Goal: Transaction & Acquisition: Purchase product/service

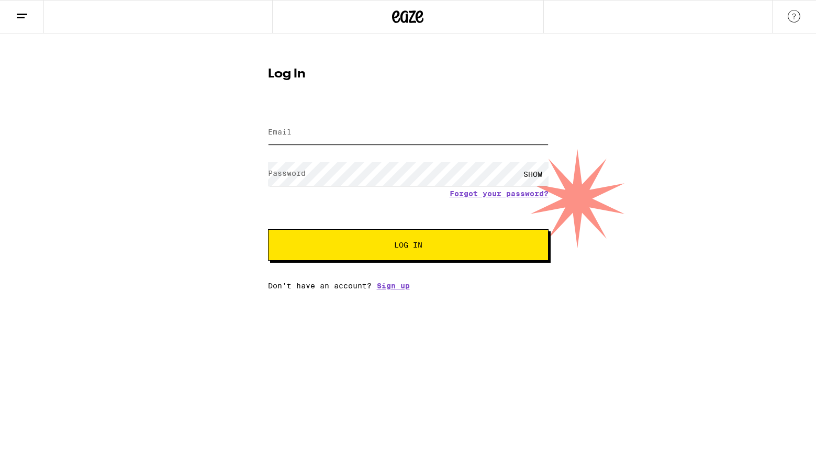
type input "[EMAIL_ADDRESS][DOMAIN_NAME]"
click at [434, 253] on button "Log In" at bounding box center [408, 244] width 280 height 31
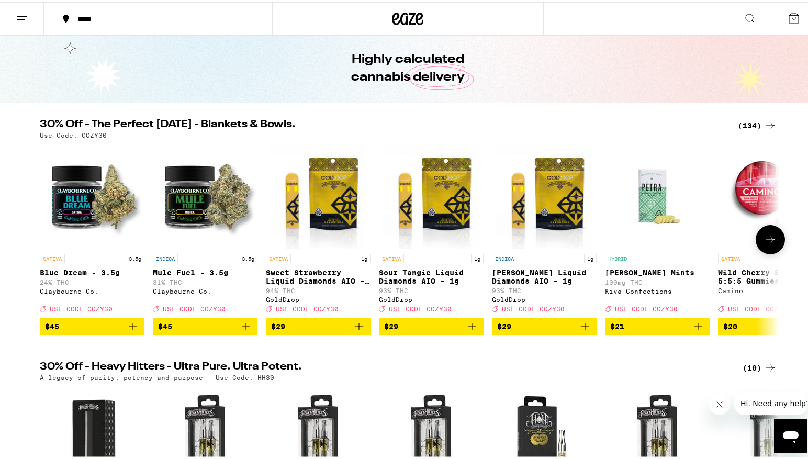
scroll to position [52, 0]
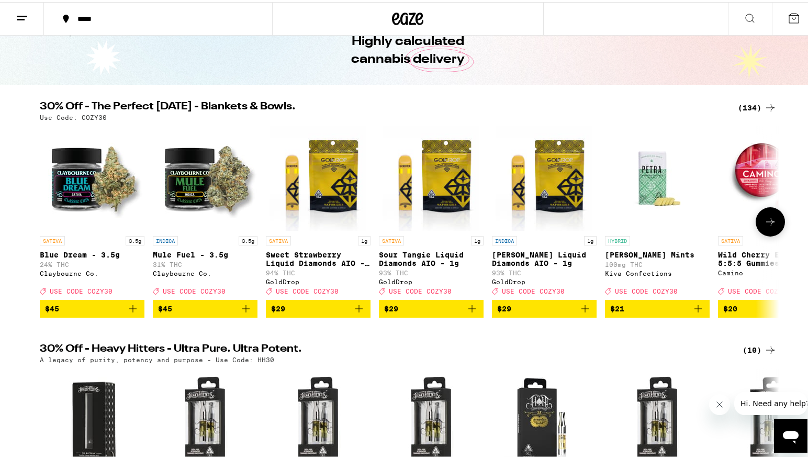
click at [764, 223] on icon at bounding box center [770, 220] width 13 height 13
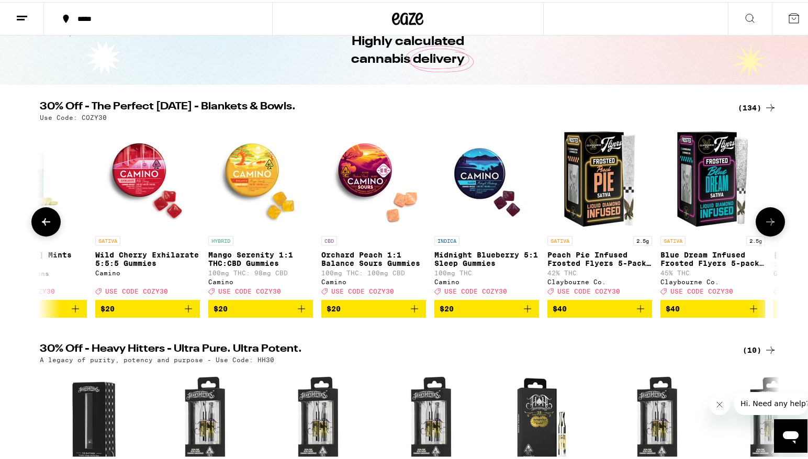
click at [764, 223] on icon at bounding box center [770, 220] width 13 height 13
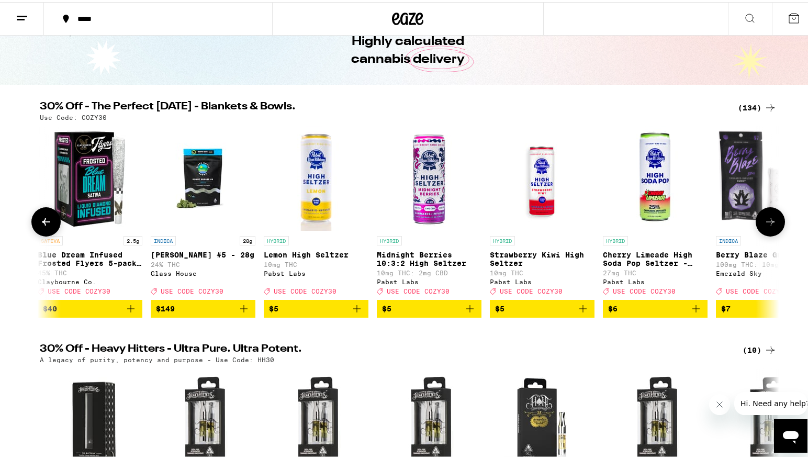
click at [764, 223] on icon at bounding box center [770, 220] width 13 height 13
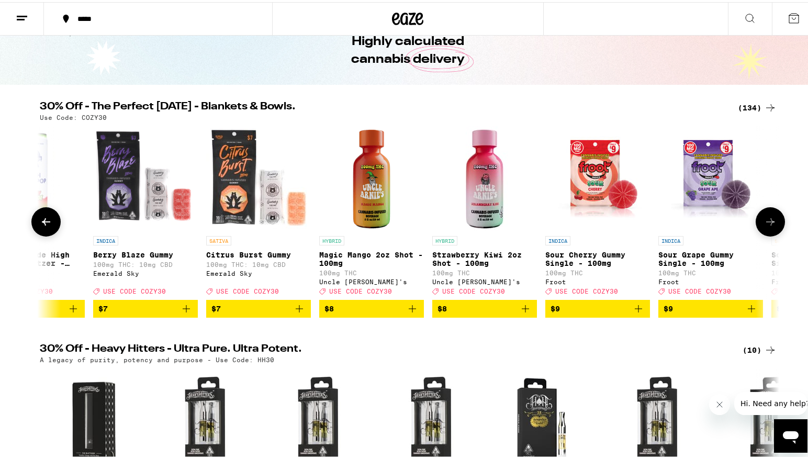
click at [764, 223] on icon at bounding box center [770, 220] width 13 height 13
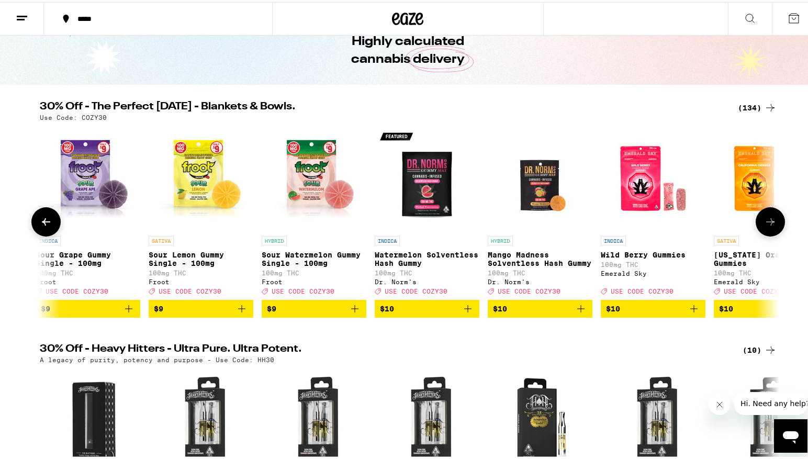
click at [764, 223] on icon at bounding box center [770, 220] width 13 height 13
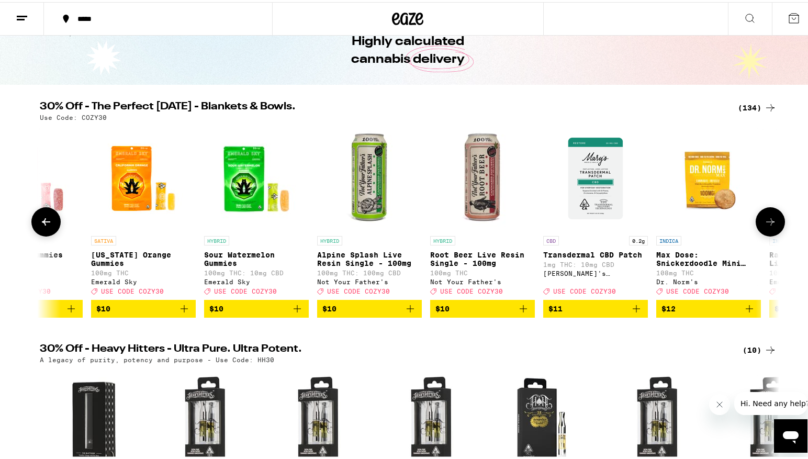
click at [764, 223] on icon at bounding box center [770, 220] width 13 height 13
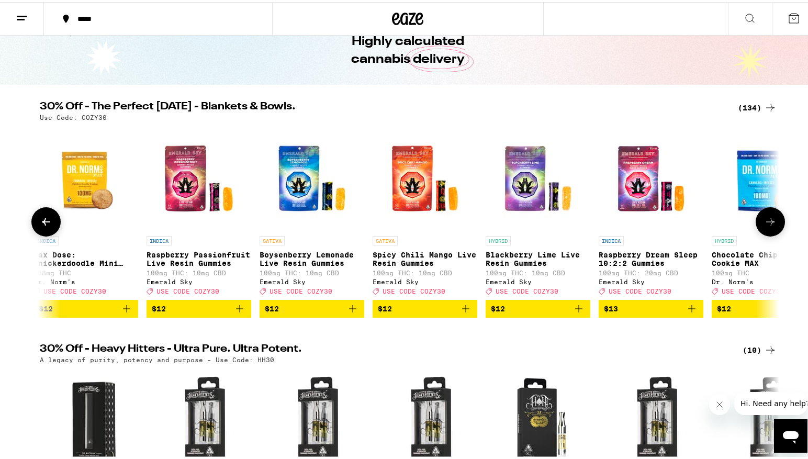
click at [764, 223] on icon at bounding box center [770, 220] width 13 height 13
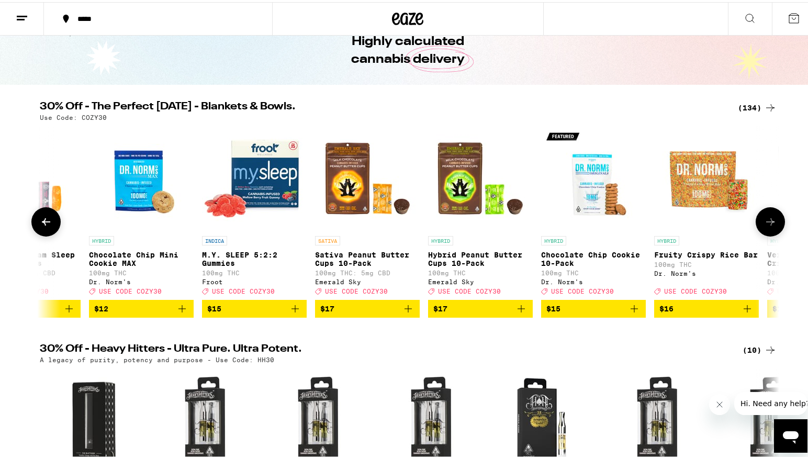
click at [764, 223] on icon at bounding box center [770, 220] width 13 height 13
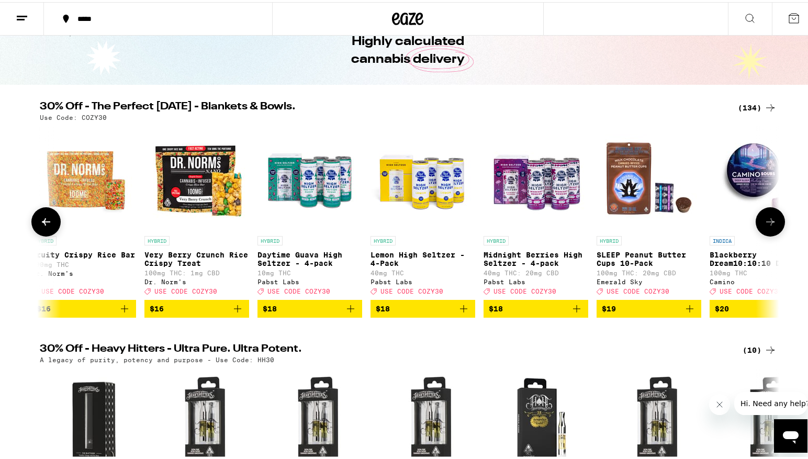
click at [764, 223] on icon at bounding box center [770, 220] width 13 height 13
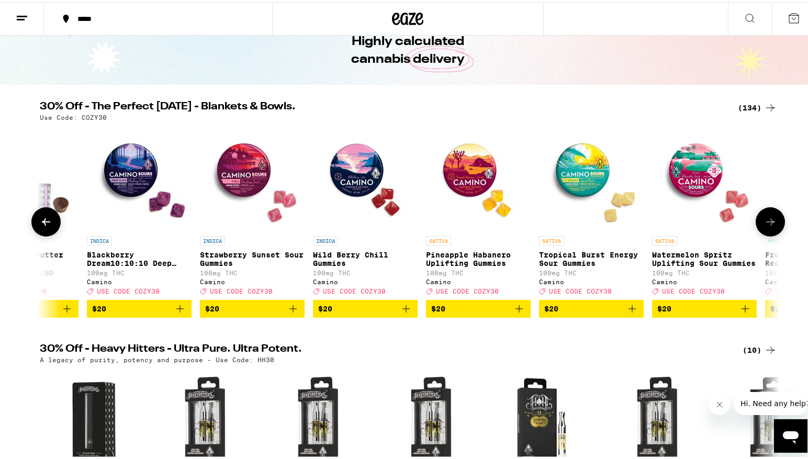
click at [764, 223] on icon at bounding box center [770, 220] width 13 height 13
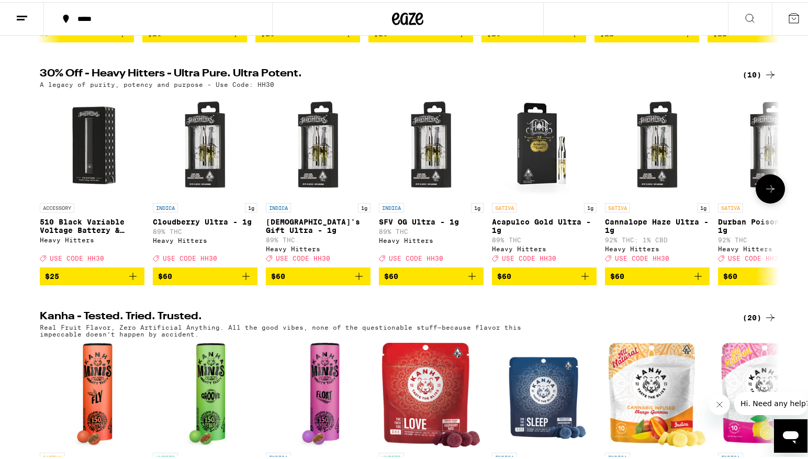
scroll to position [314, 0]
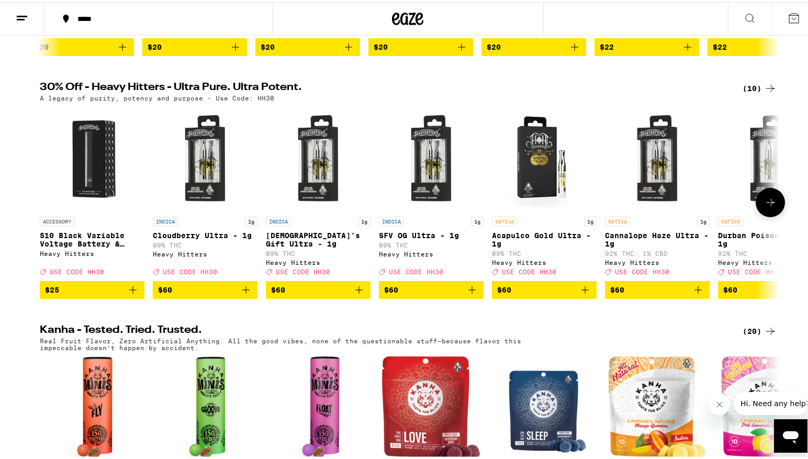
click at [768, 207] on icon at bounding box center [770, 200] width 13 height 13
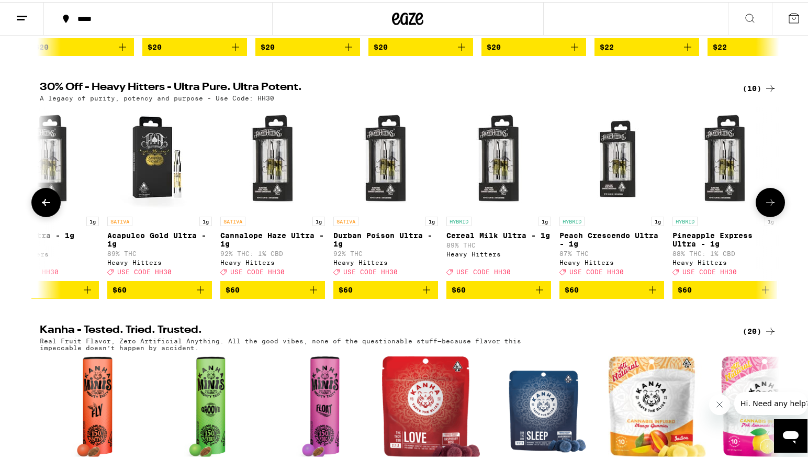
scroll to position [0, 394]
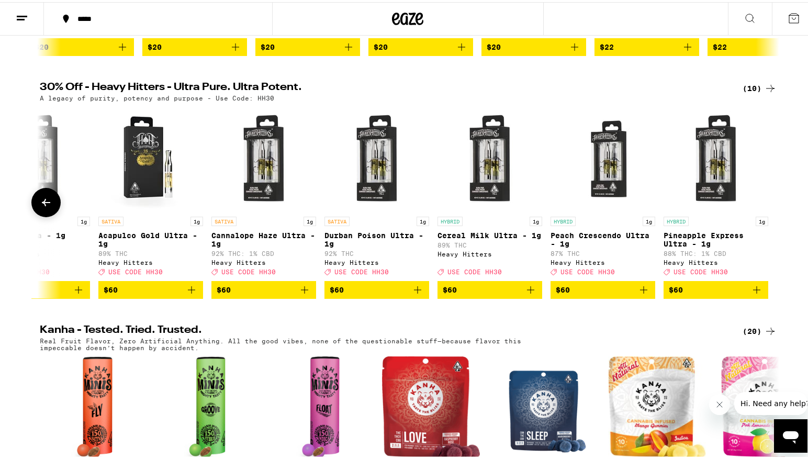
click at [40, 207] on icon at bounding box center [46, 200] width 13 height 13
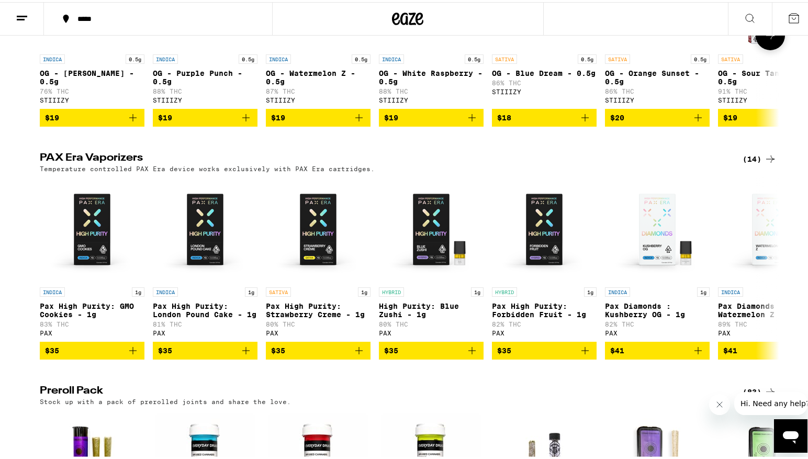
scroll to position [2407, 0]
